Goal: Find specific page/section: Find specific page/section

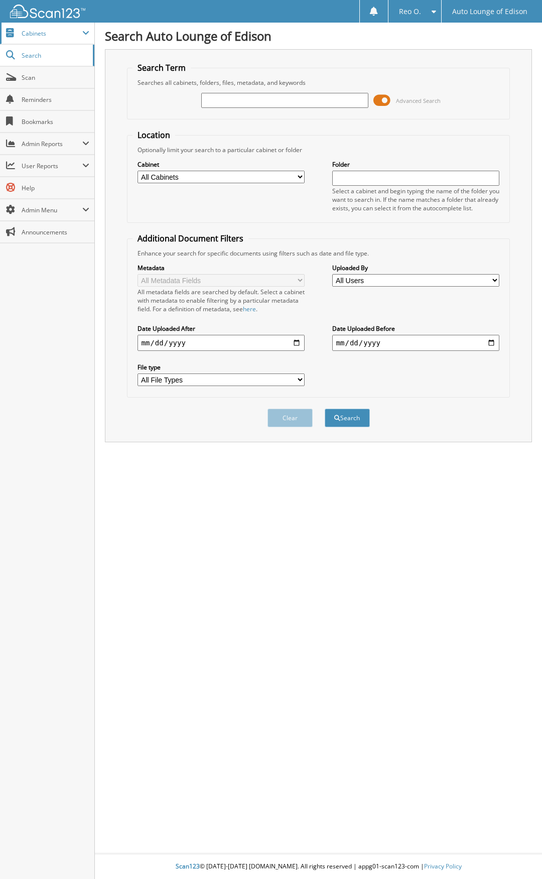
click at [43, 43] on span "Cabinets" at bounding box center [47, 34] width 94 height 22
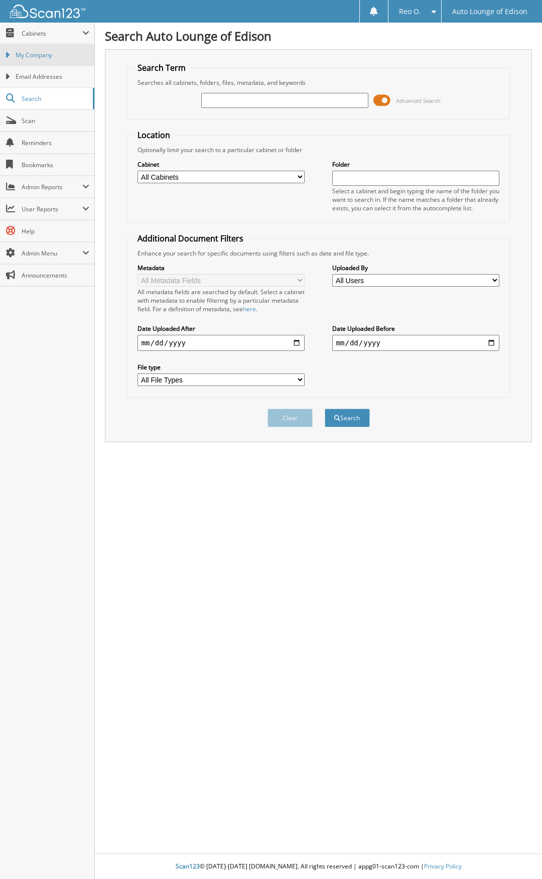
click at [39, 52] on span "My Company" at bounding box center [53, 55] width 74 height 9
click at [308, 98] on input "text" at bounding box center [285, 100] width 168 height 15
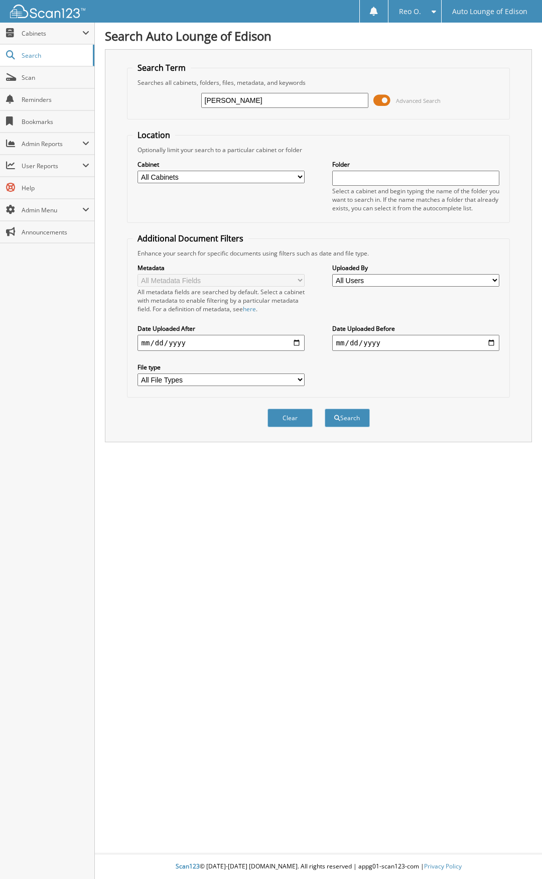
type input "diaz"
click at [325, 408] on button "Search" at bounding box center [347, 417] width 45 height 19
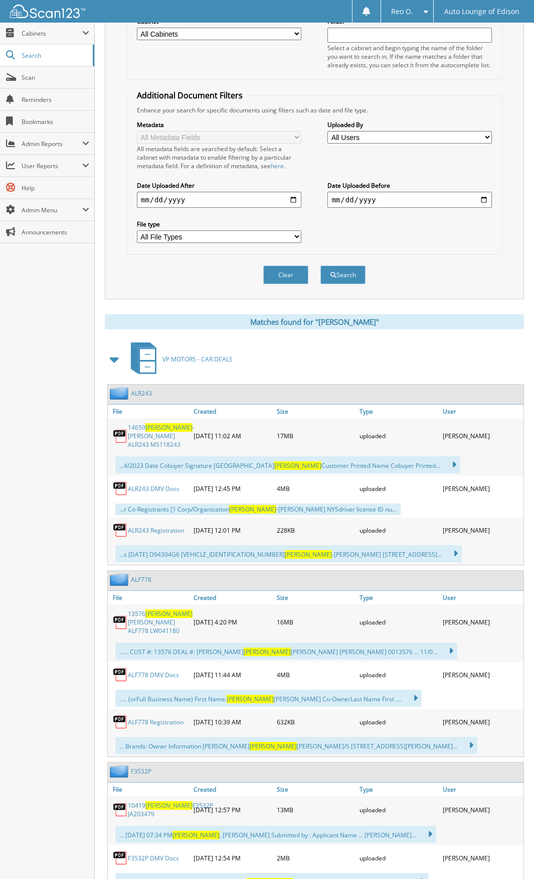
scroll to position [151, 0]
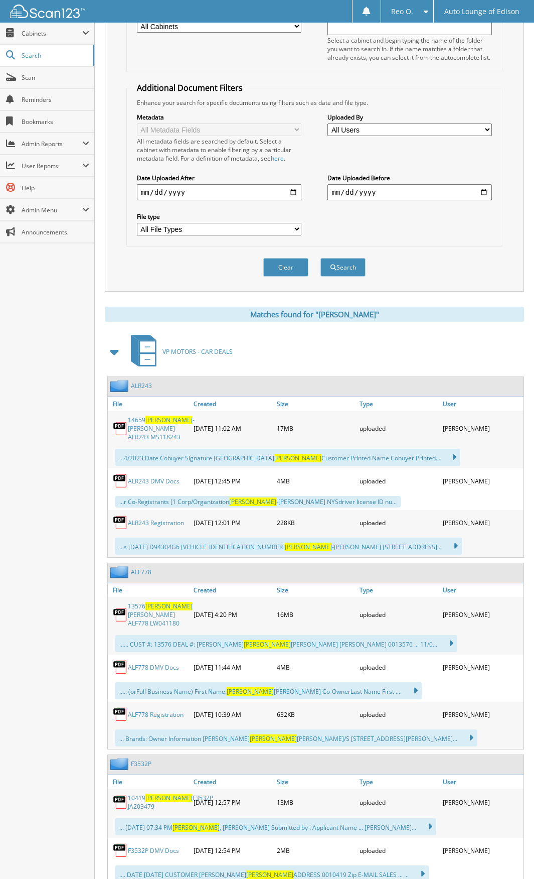
click at [155, 603] on link "13576 [PERSON_NAME] ALF778 LW041180" at bounding box center [160, 615] width 65 height 26
